Goal: Check status: Check status

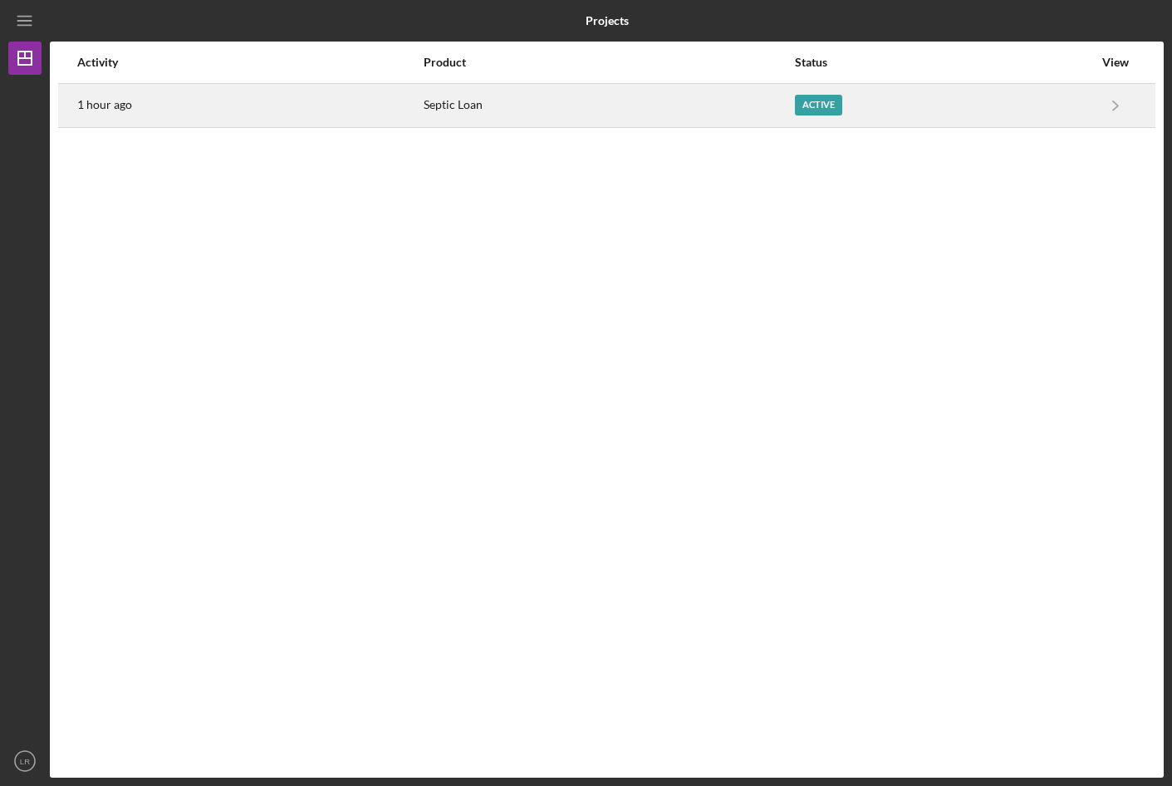
click at [814, 103] on div "Active" at bounding box center [818, 105] width 47 height 21
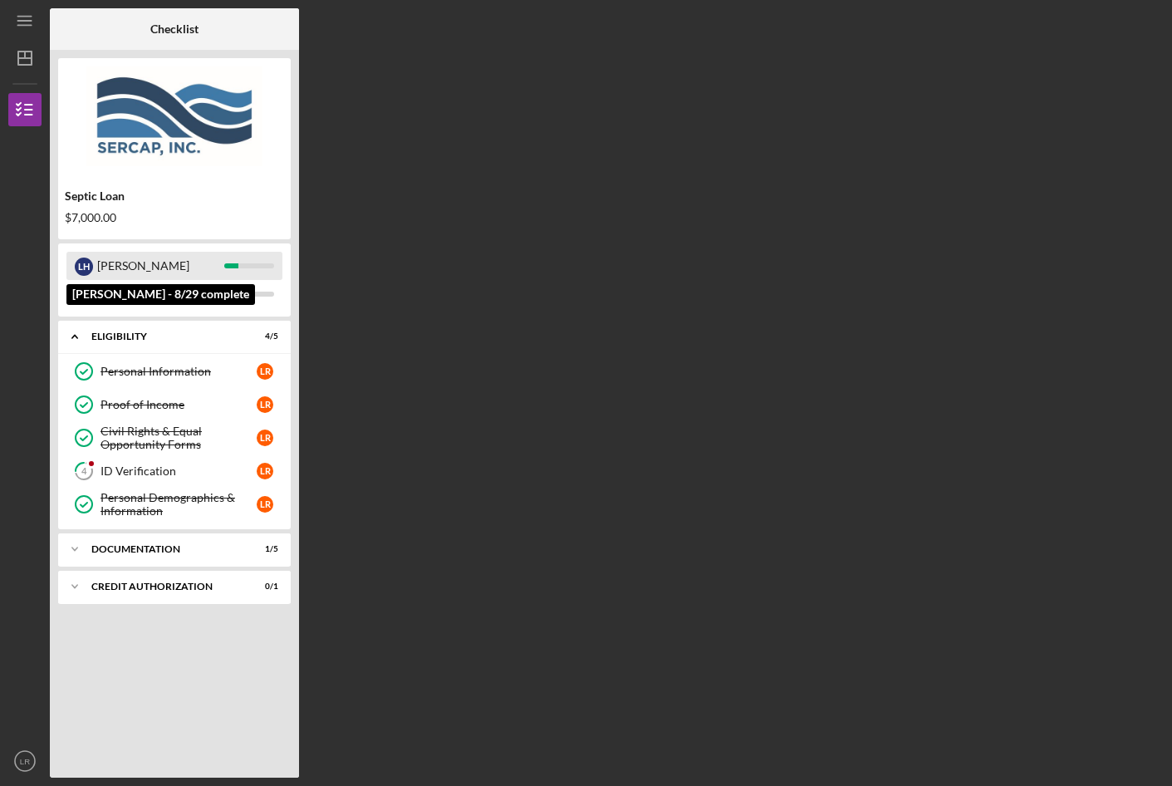
click at [78, 267] on div "L H" at bounding box center [84, 266] width 18 height 18
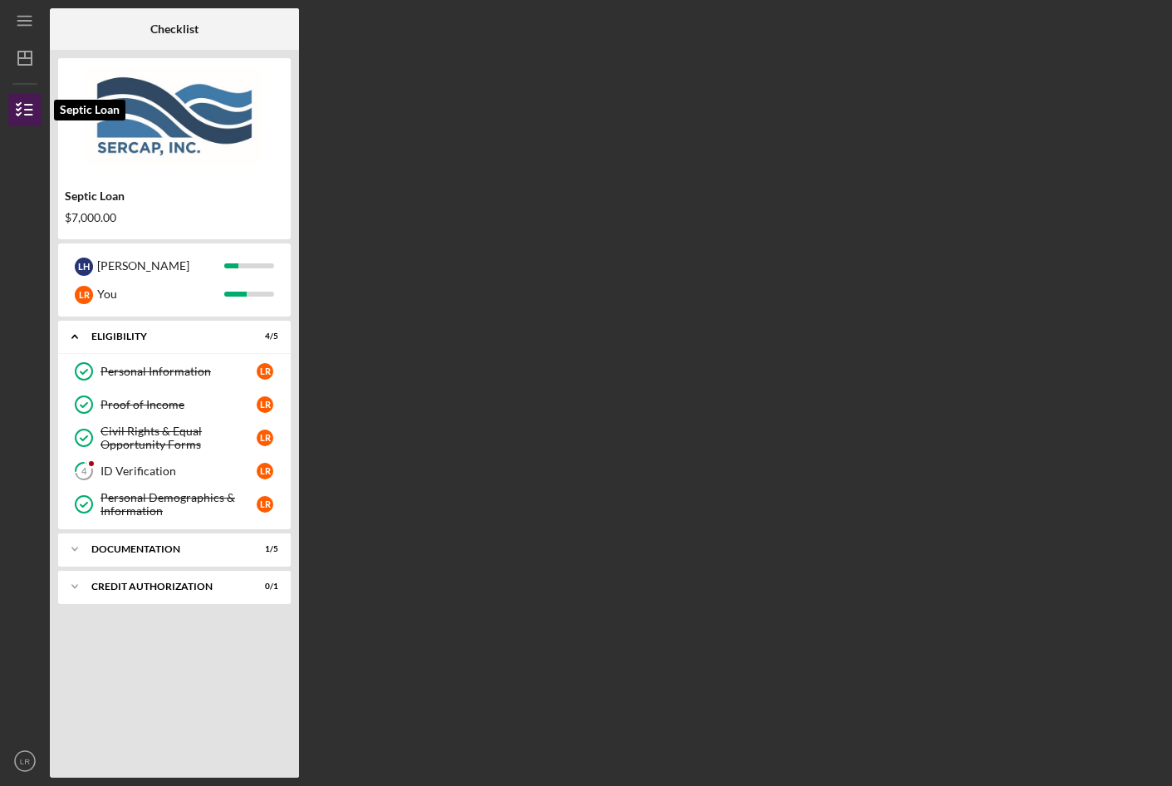
click at [19, 114] on polyline "button" at bounding box center [19, 114] width 4 height 2
click at [73, 589] on icon "Icon/Expander" at bounding box center [74, 586] width 33 height 33
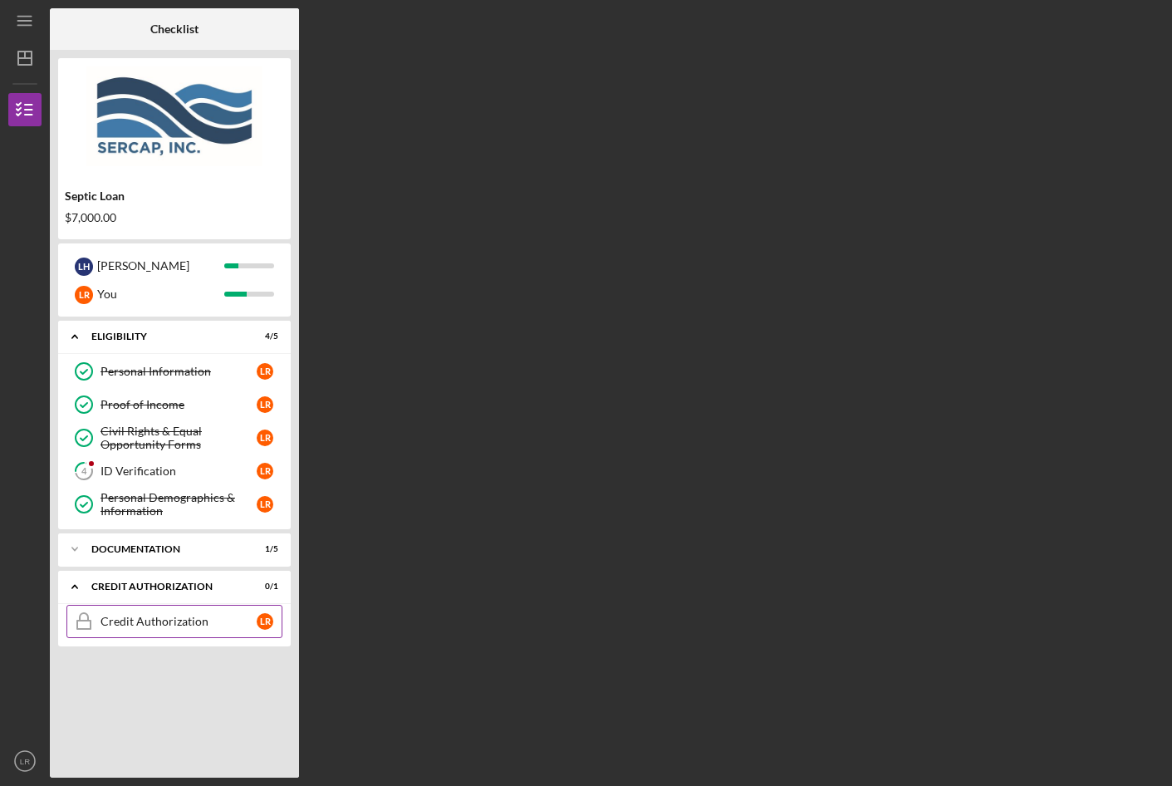
click at [129, 625] on div "Credit Authorization" at bounding box center [178, 621] width 156 height 13
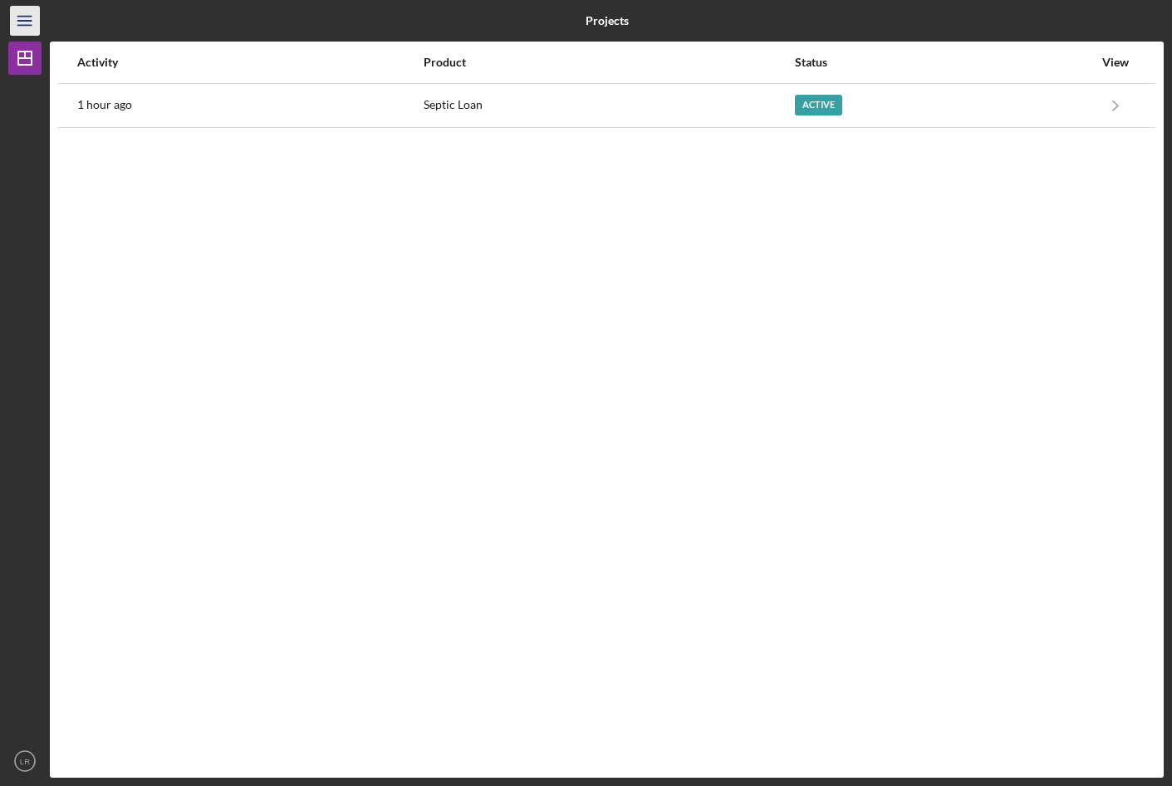
click at [24, 14] on icon "Icon/Menu" at bounding box center [25, 20] width 37 height 37
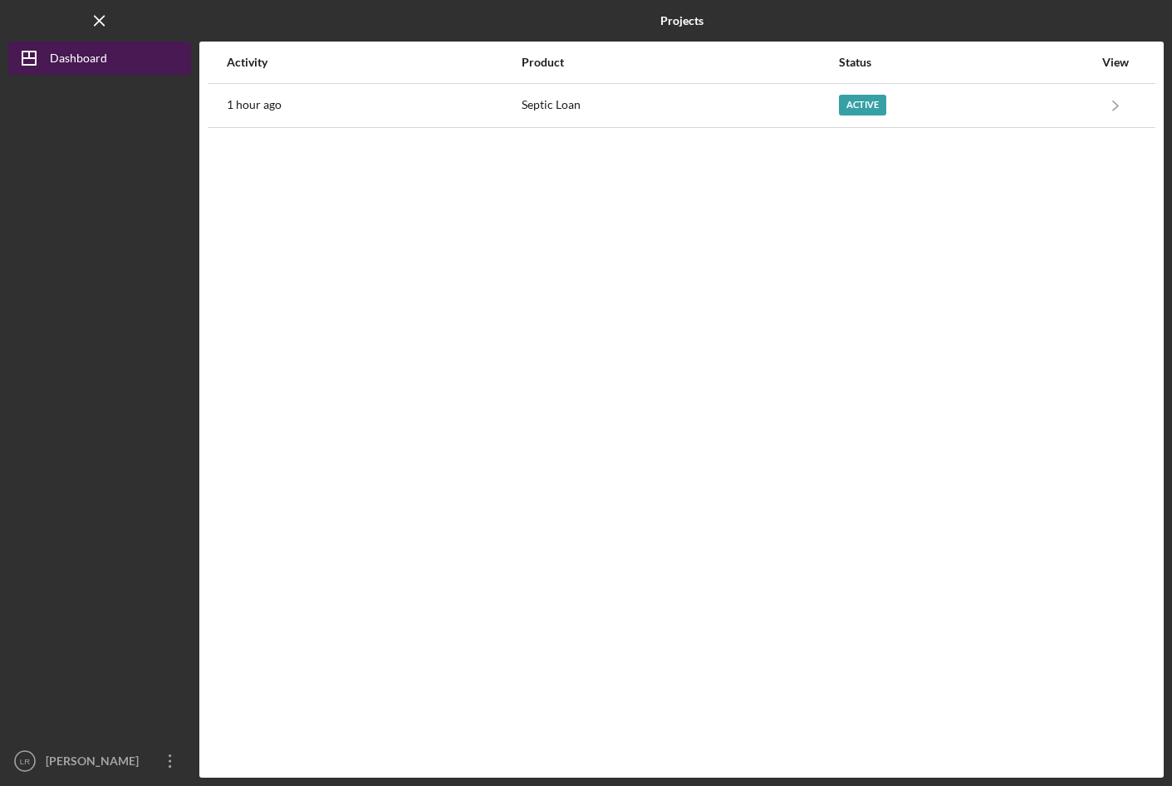
click at [22, 61] on polygon "button" at bounding box center [28, 57] width 13 height 13
click at [92, 18] on icon "Icon/Menu Close" at bounding box center [99, 20] width 37 height 37
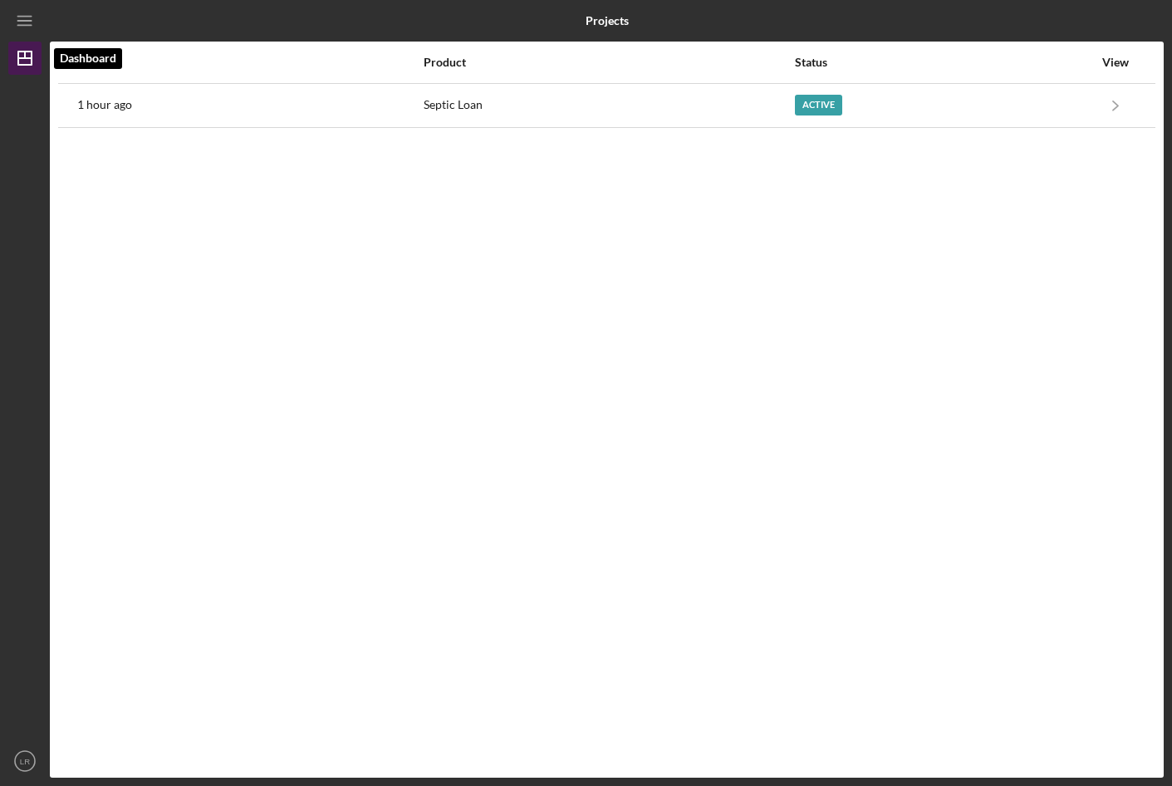
click at [25, 58] on line "button" at bounding box center [25, 54] width 0 height 7
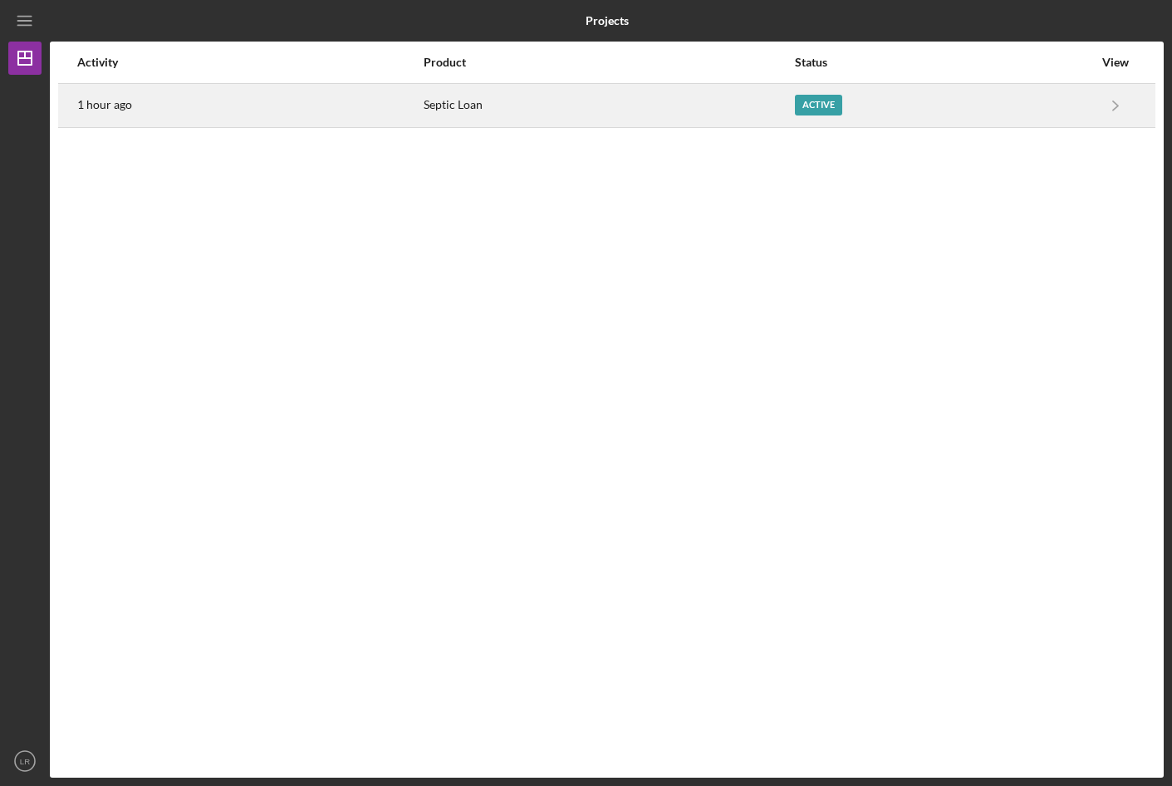
click at [800, 104] on div "Active" at bounding box center [818, 105] width 47 height 21
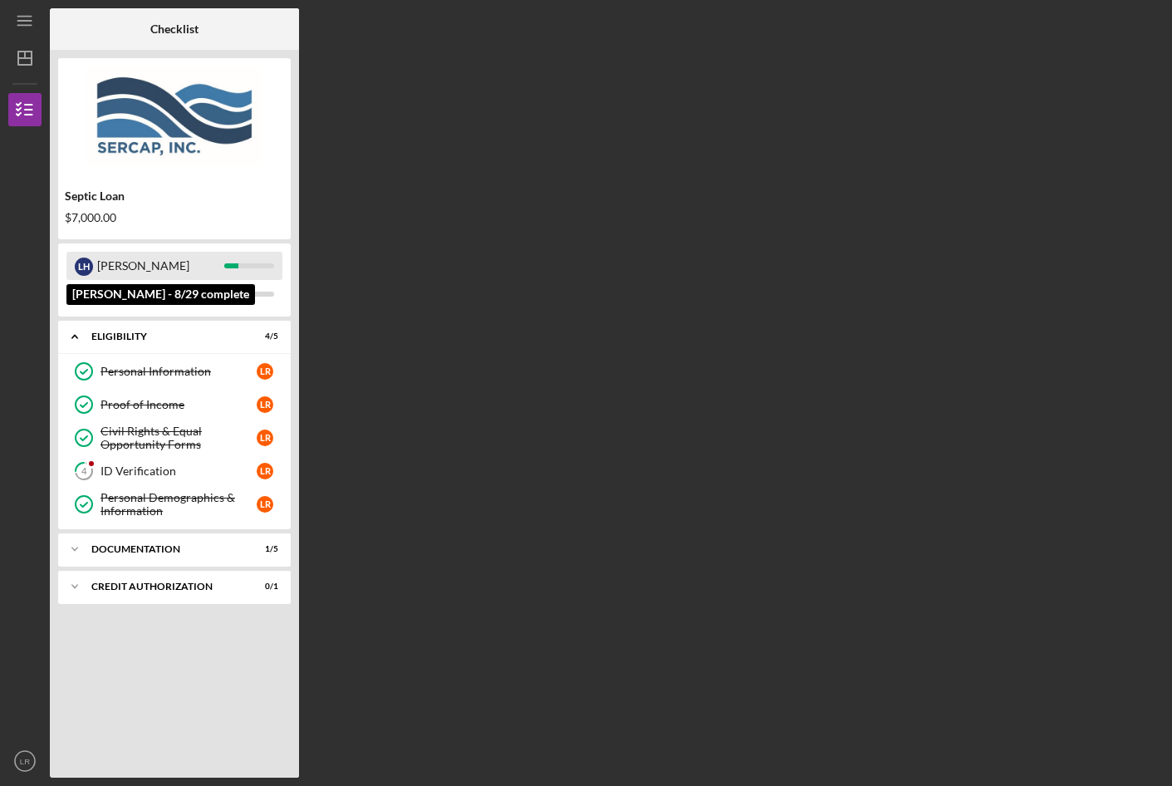
click at [94, 266] on div "L H [PERSON_NAME]" at bounding box center [174, 266] width 216 height 28
drag, startPoint x: 95, startPoint y: 260, endPoint x: 753, endPoint y: 320, distance: 661.3
click at [753, 320] on div "Checklist Septic Loan $7,000.00 L H [PERSON_NAME] - 8/29 complete L R You Icon/…" at bounding box center [607, 392] width 1114 height 769
